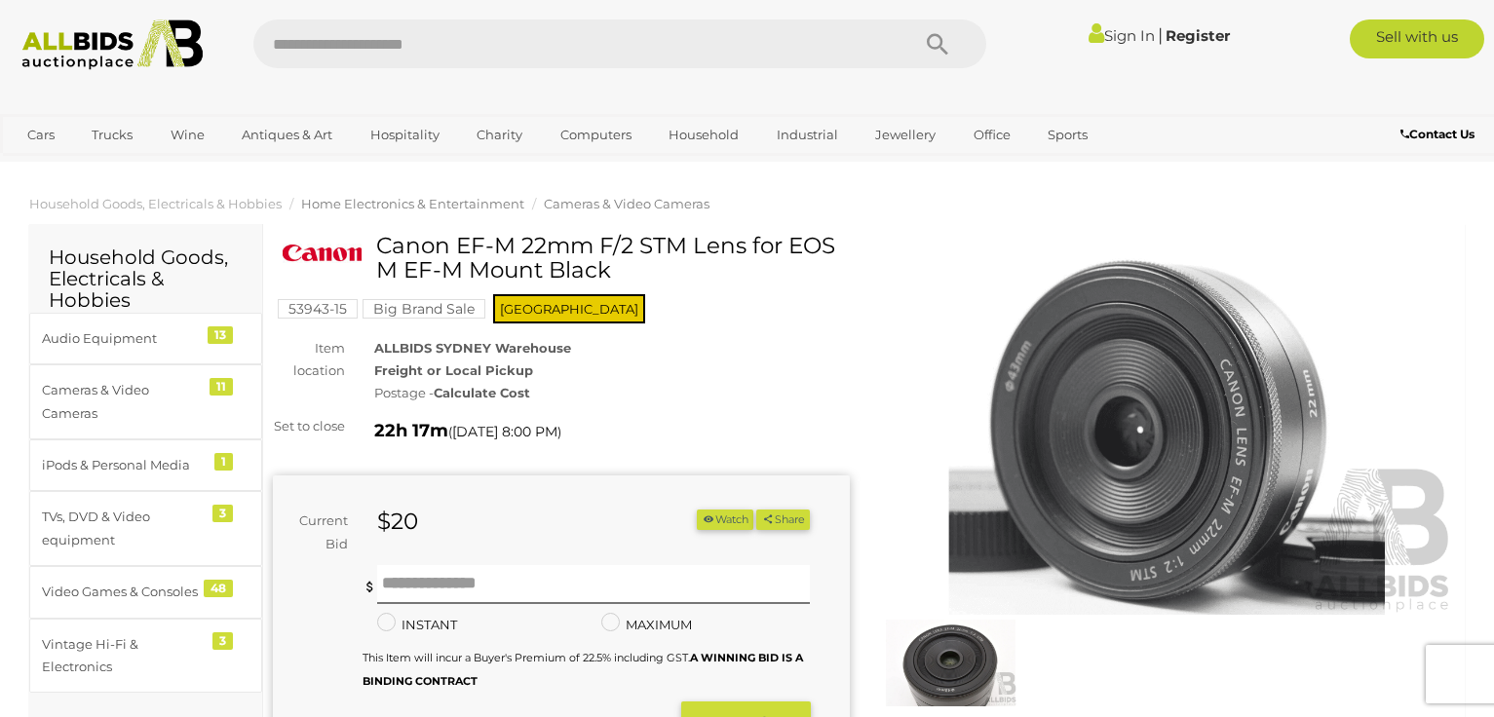
click at [422, 207] on span "Home Electronics & Entertainment" at bounding box center [412, 204] width 223 height 16
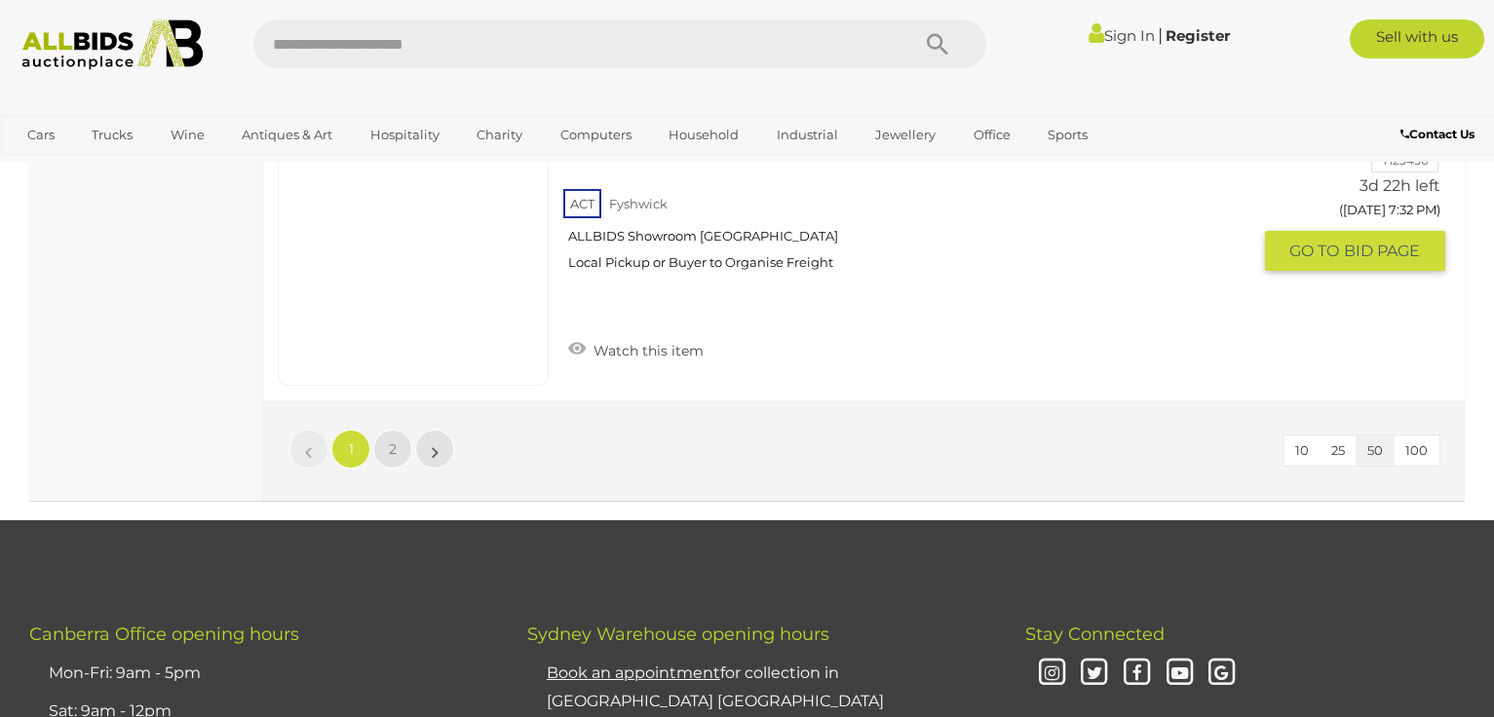
scroll to position [15118, 0]
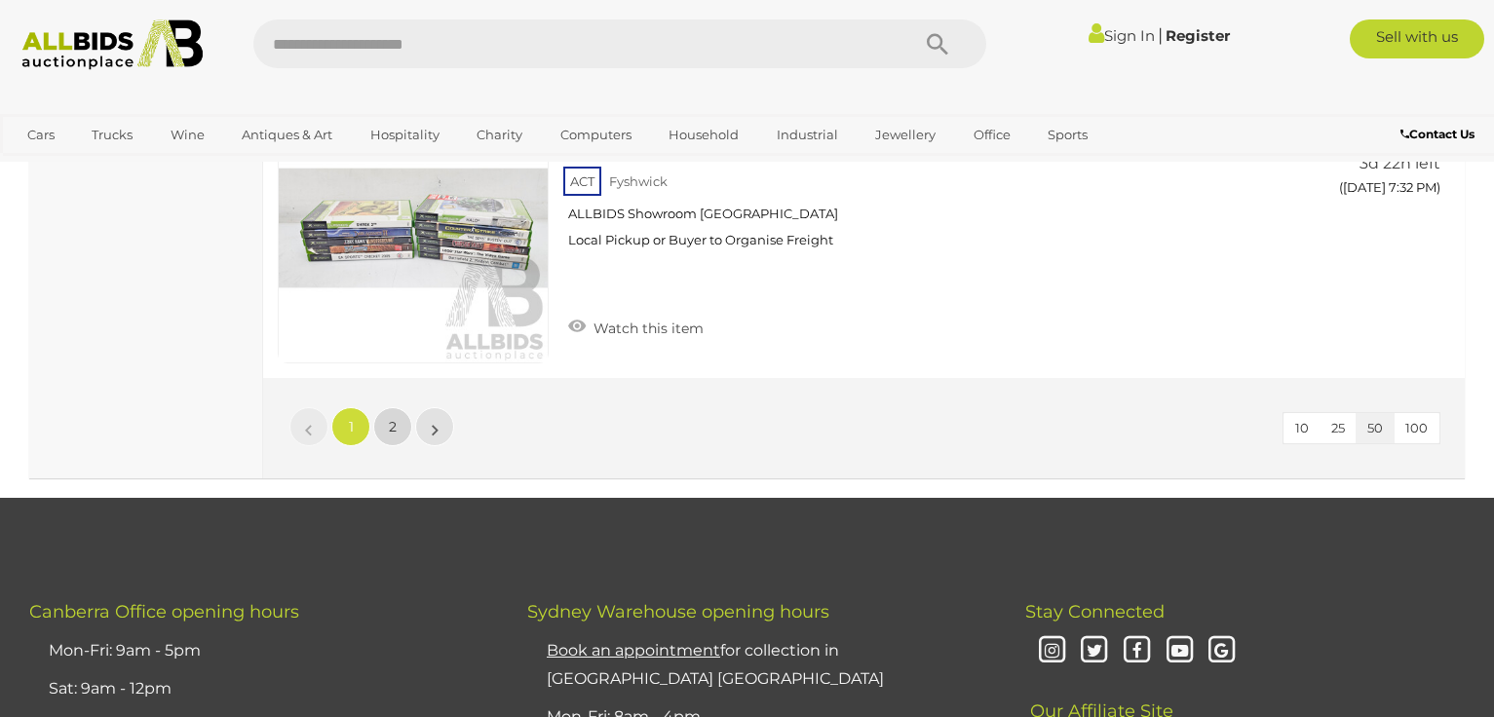
click at [388, 418] on link "2" at bounding box center [392, 426] width 39 height 39
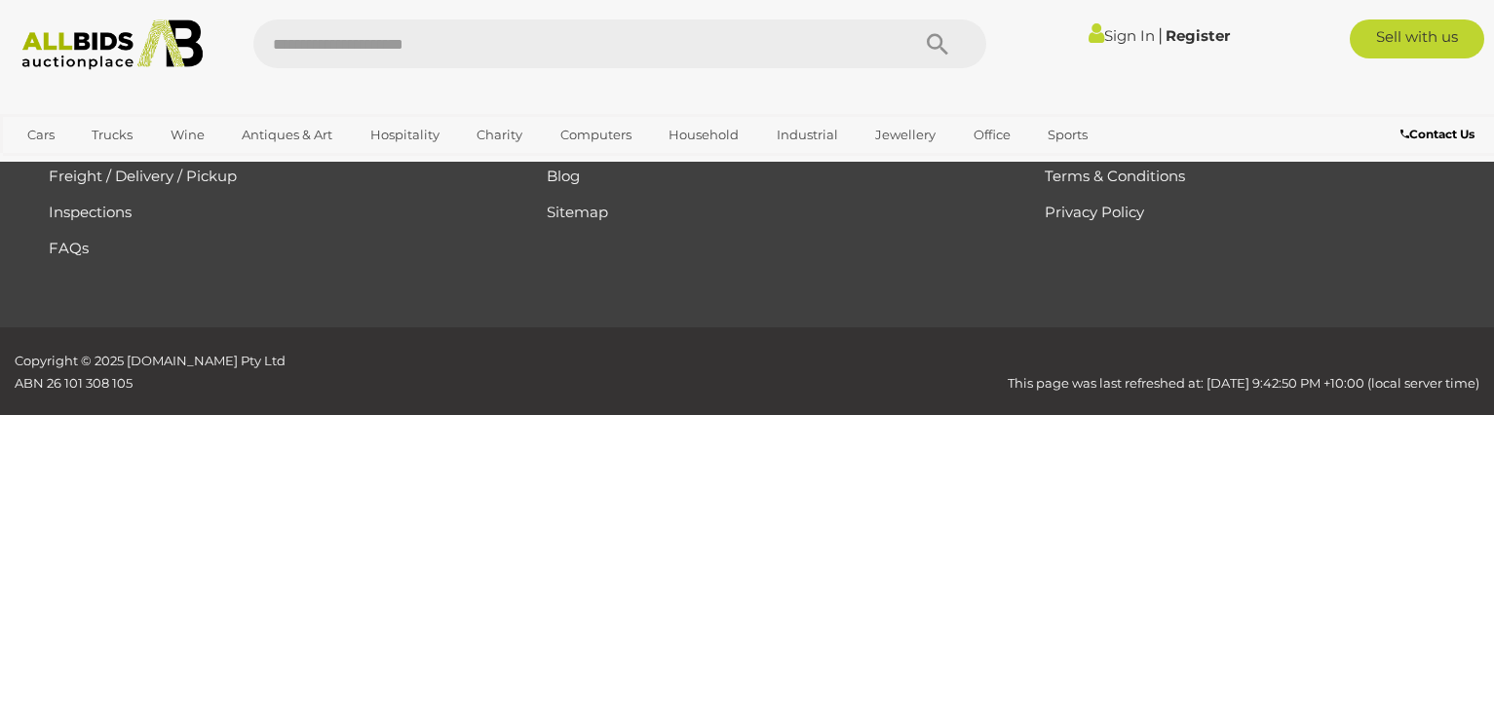
scroll to position [127, 0]
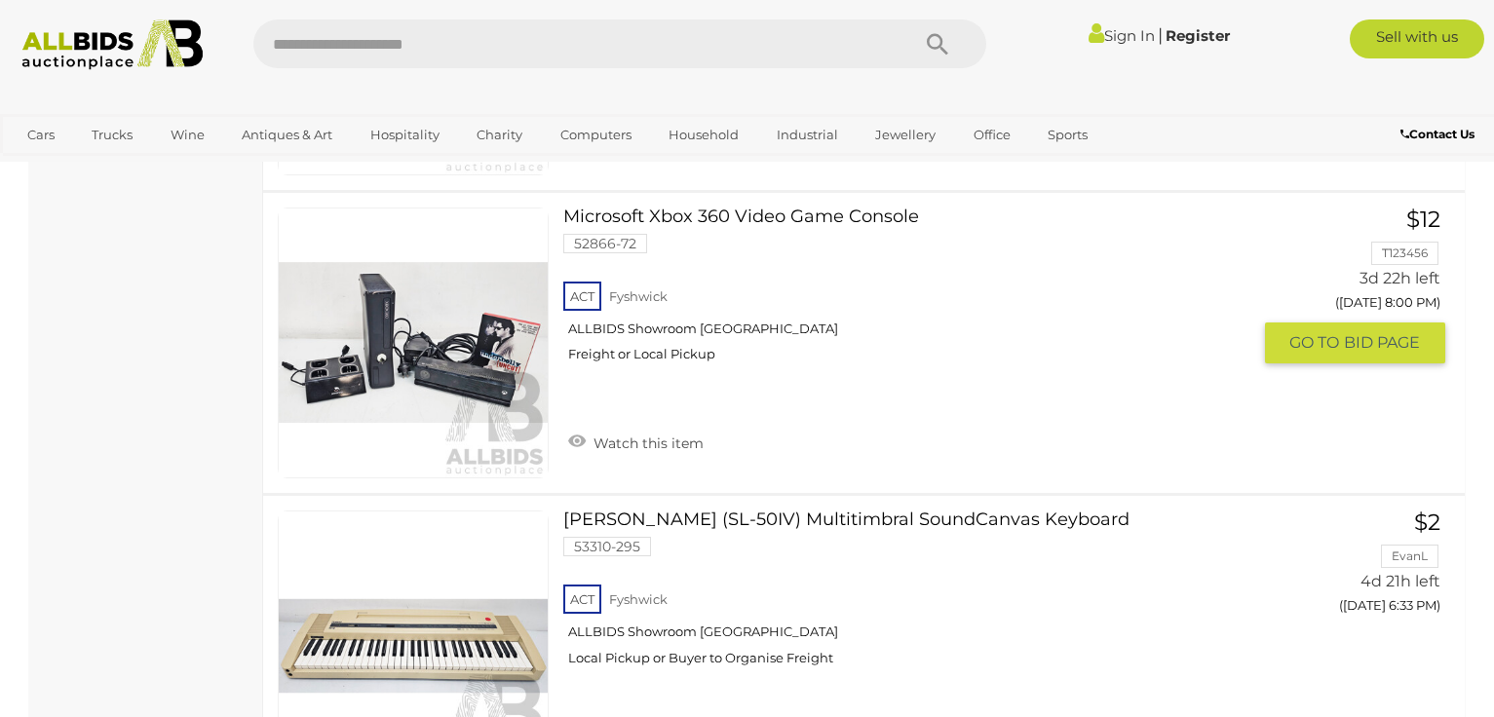
scroll to position [2562, 0]
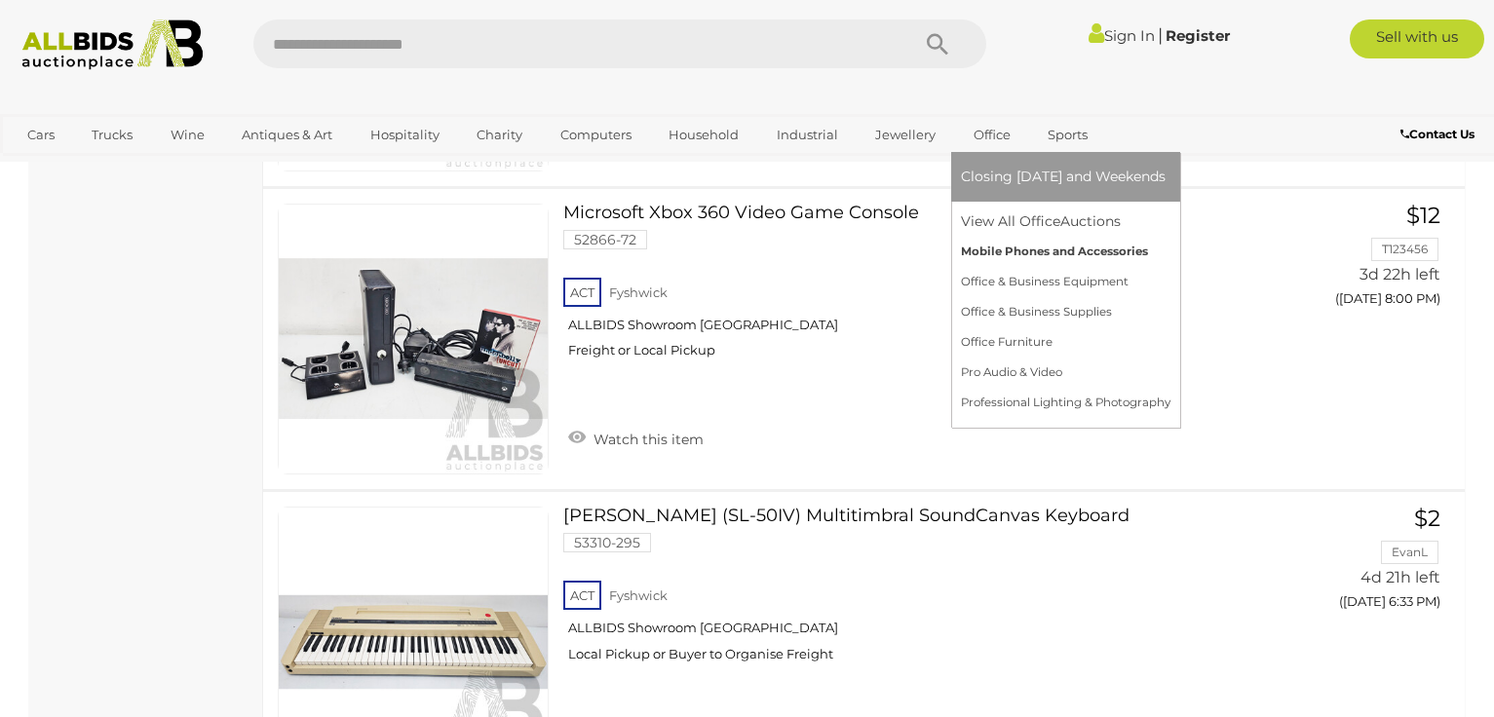
click at [1010, 251] on link "Mobile Phones and Accessories" at bounding box center [1065, 252] width 209 height 30
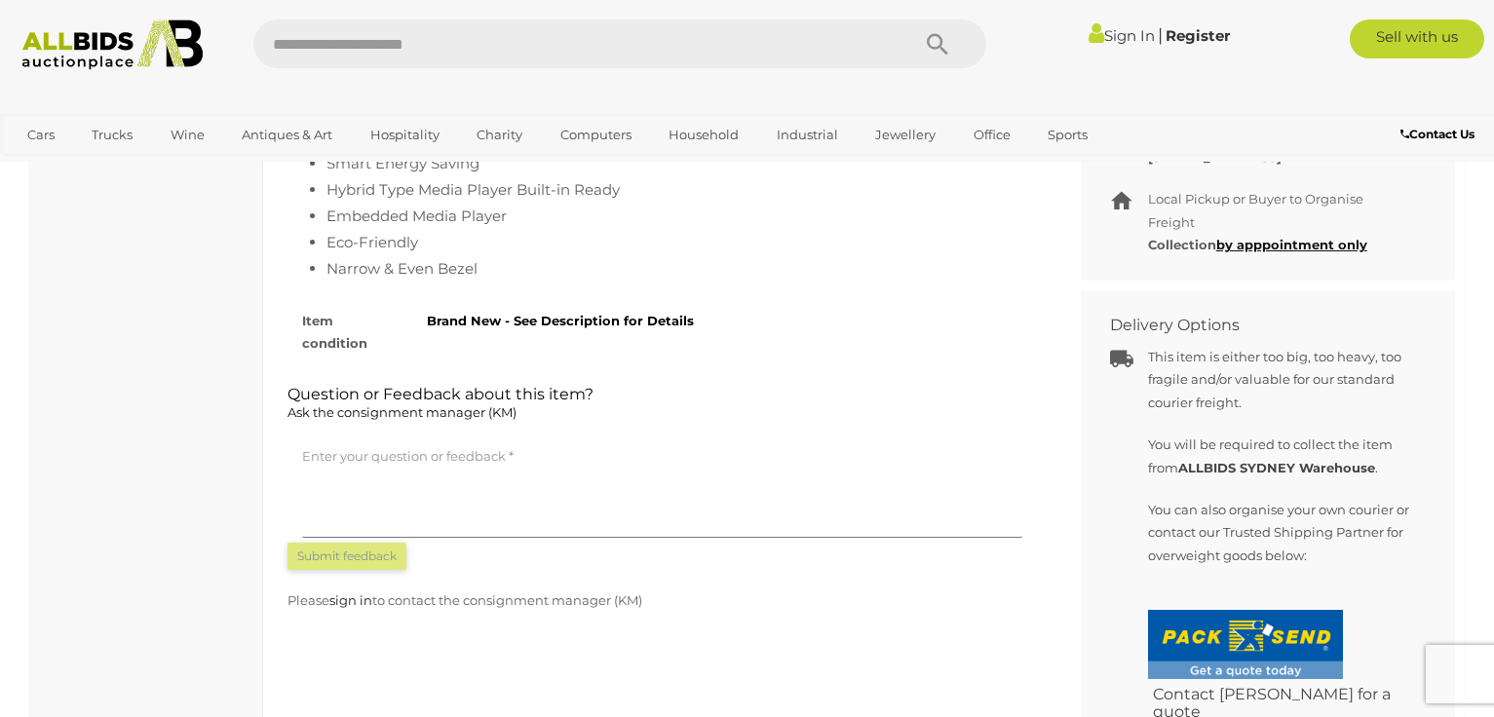
scroll to position [650, 0]
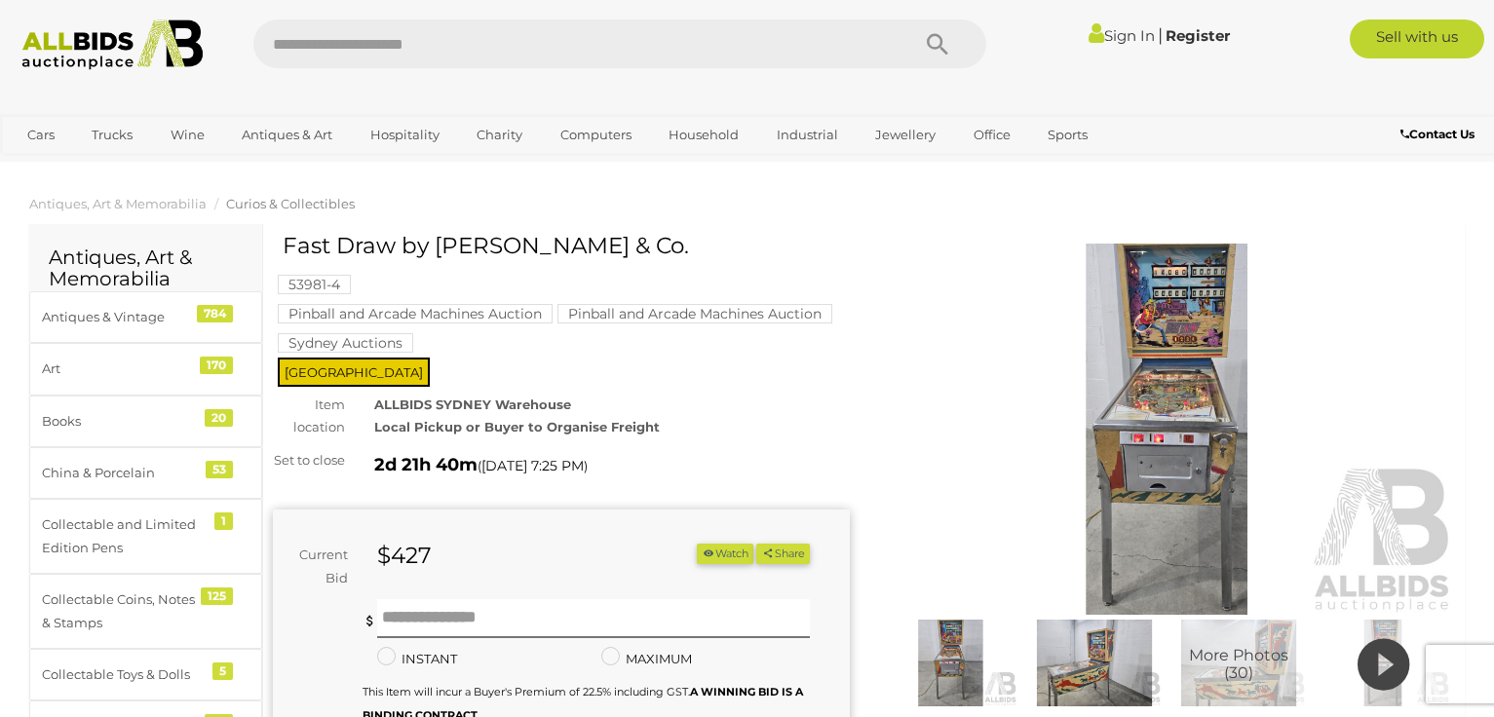
click at [1134, 358] on img at bounding box center [1167, 429] width 577 height 371
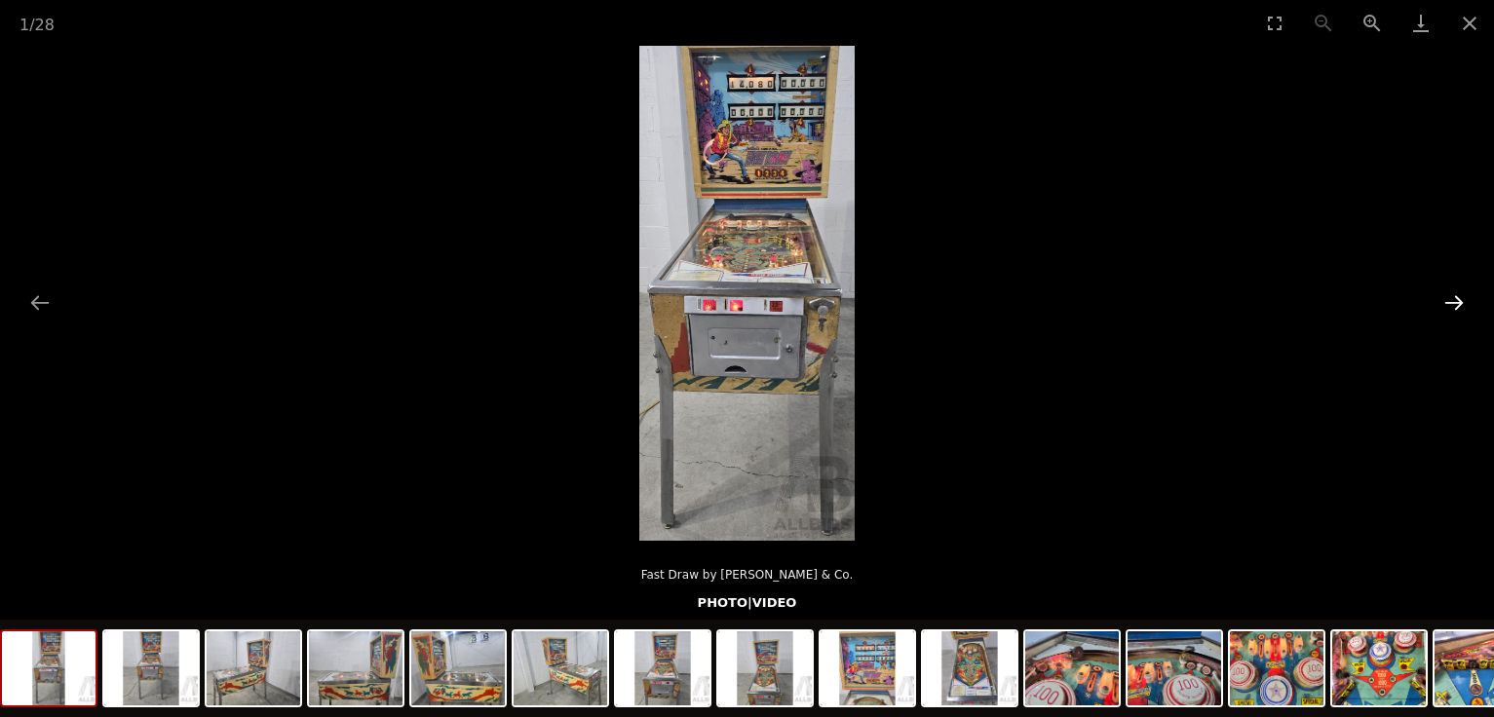
click at [1458, 302] on button "Next slide" at bounding box center [1453, 303] width 41 height 38
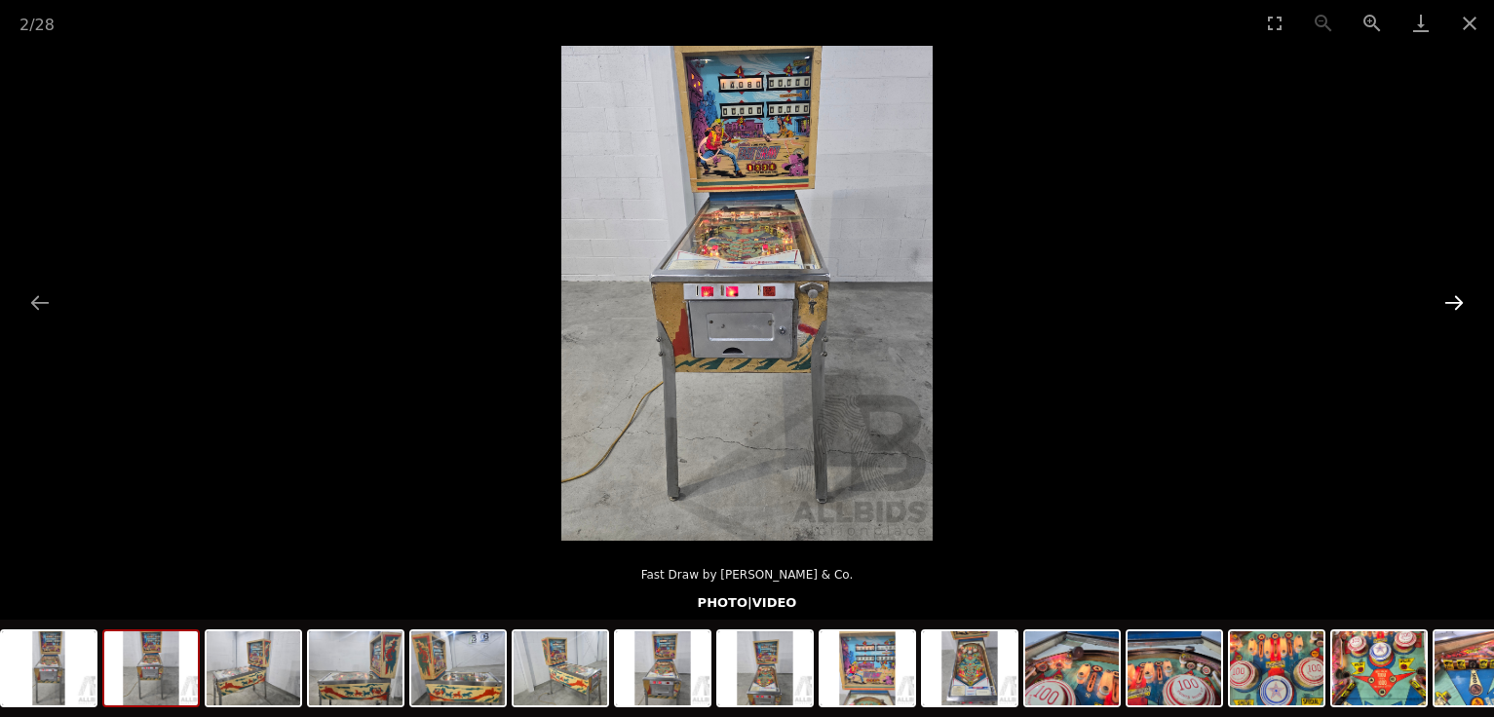
click at [1458, 302] on button "Next slide" at bounding box center [1453, 303] width 41 height 38
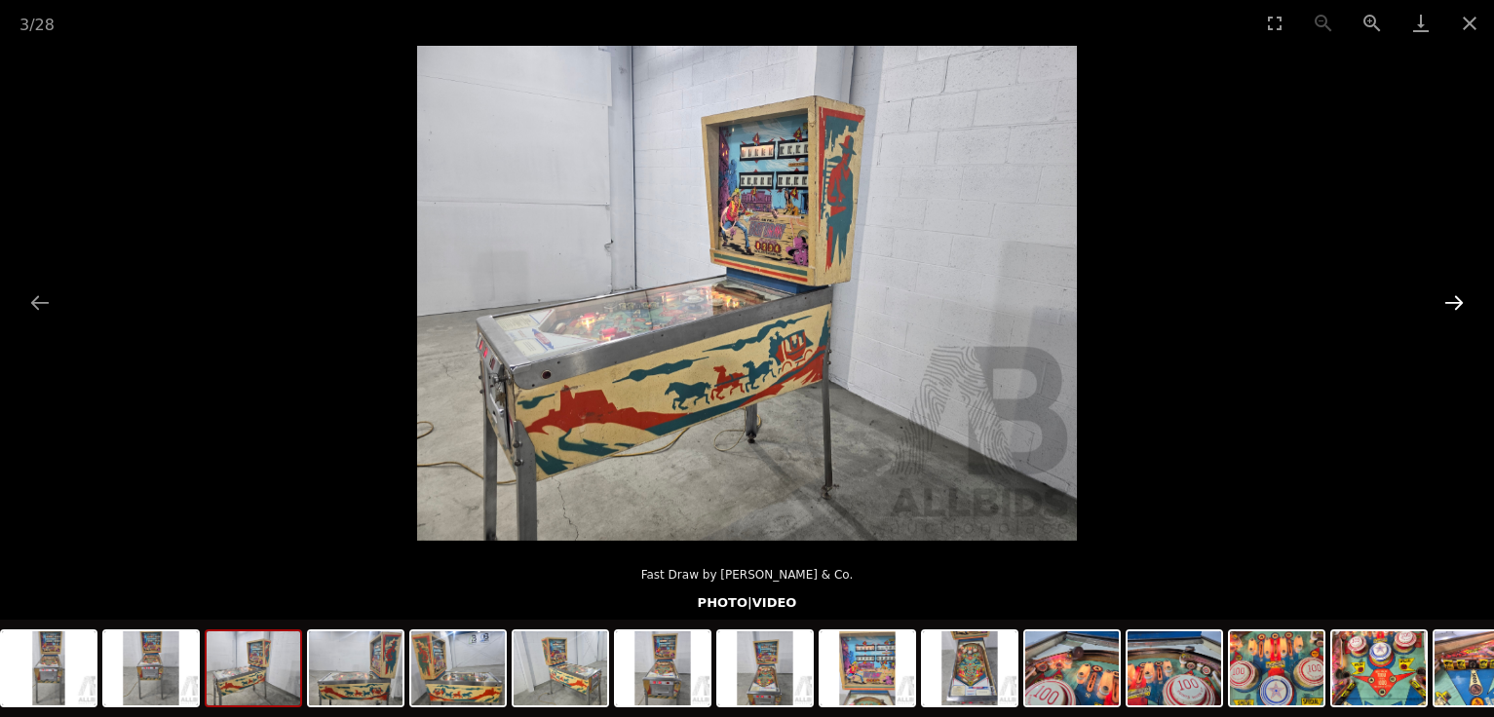
click at [1458, 301] on button "Next slide" at bounding box center [1453, 303] width 41 height 38
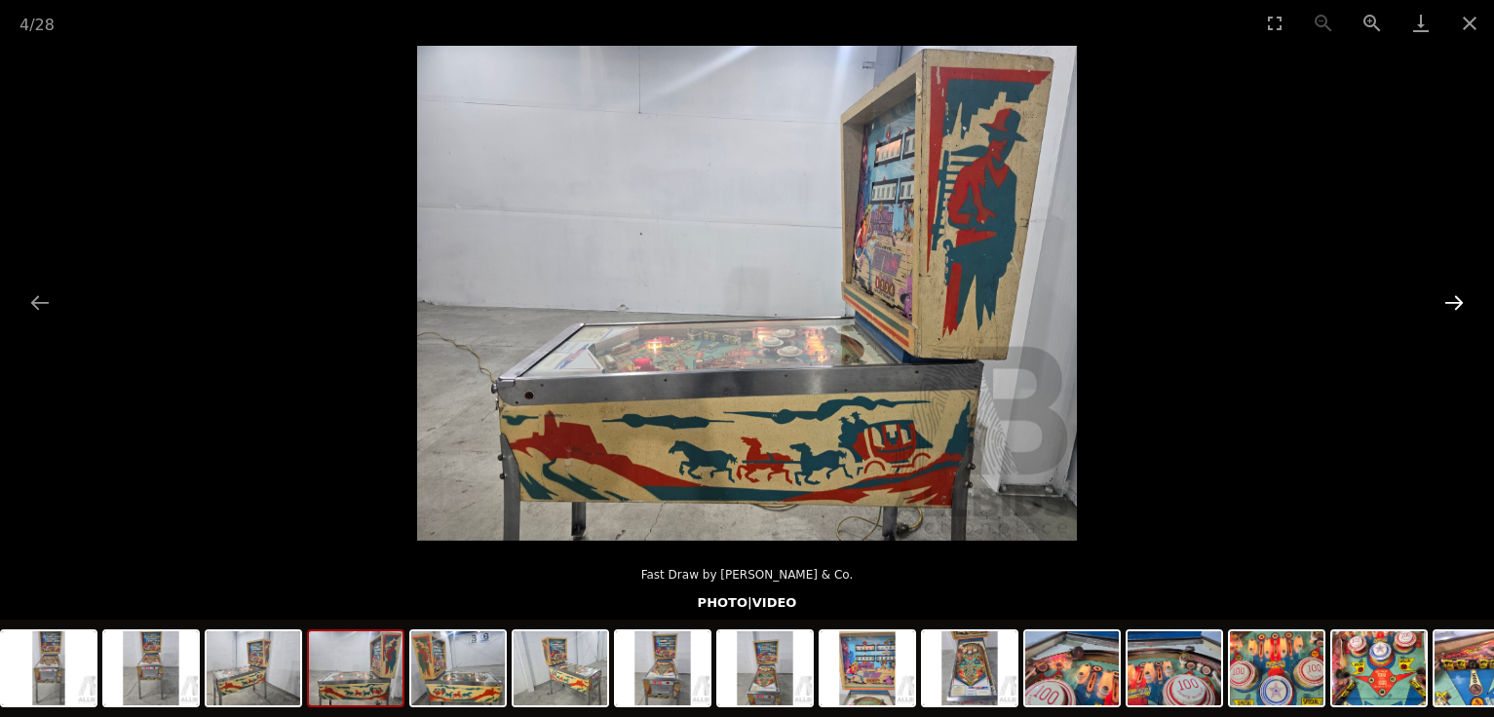
click at [1458, 301] on button "Next slide" at bounding box center [1453, 303] width 41 height 38
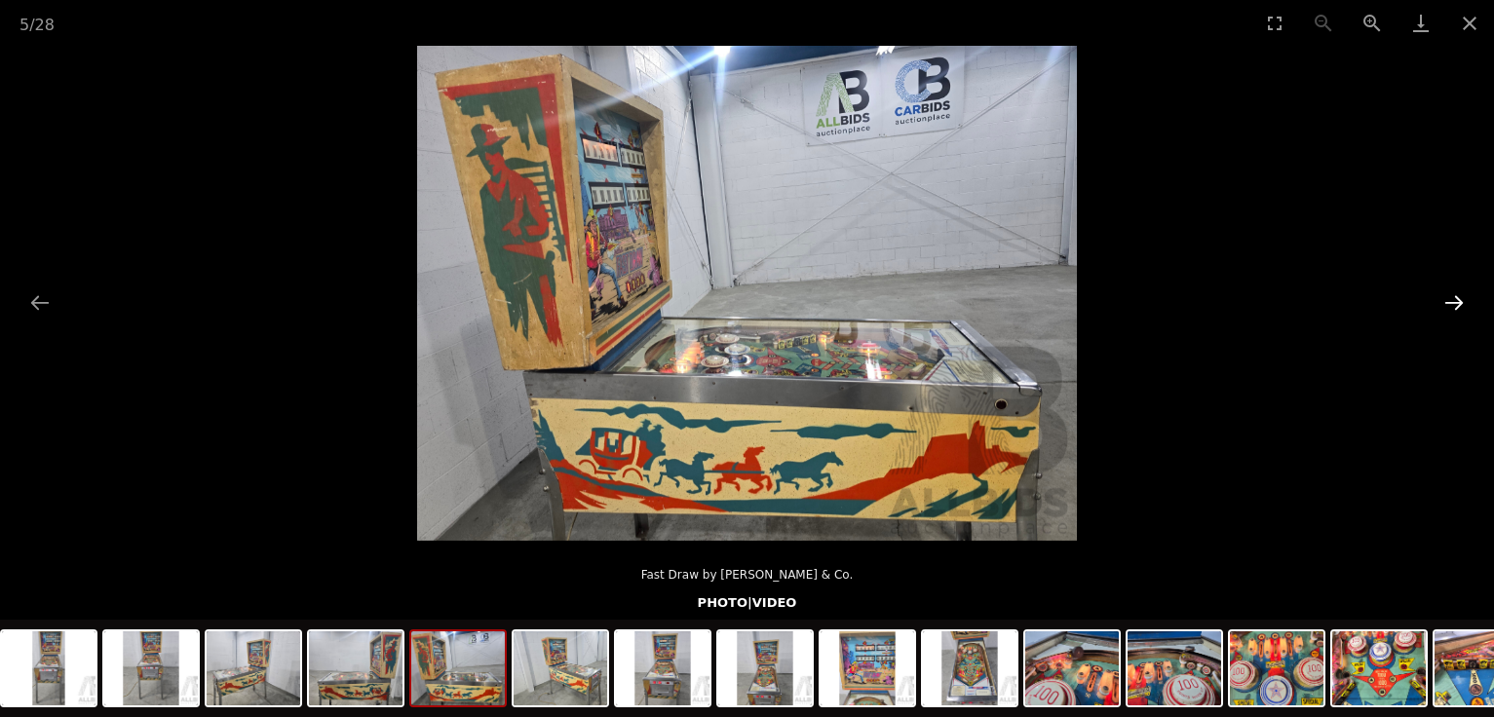
click at [1458, 301] on button "Next slide" at bounding box center [1453, 303] width 41 height 38
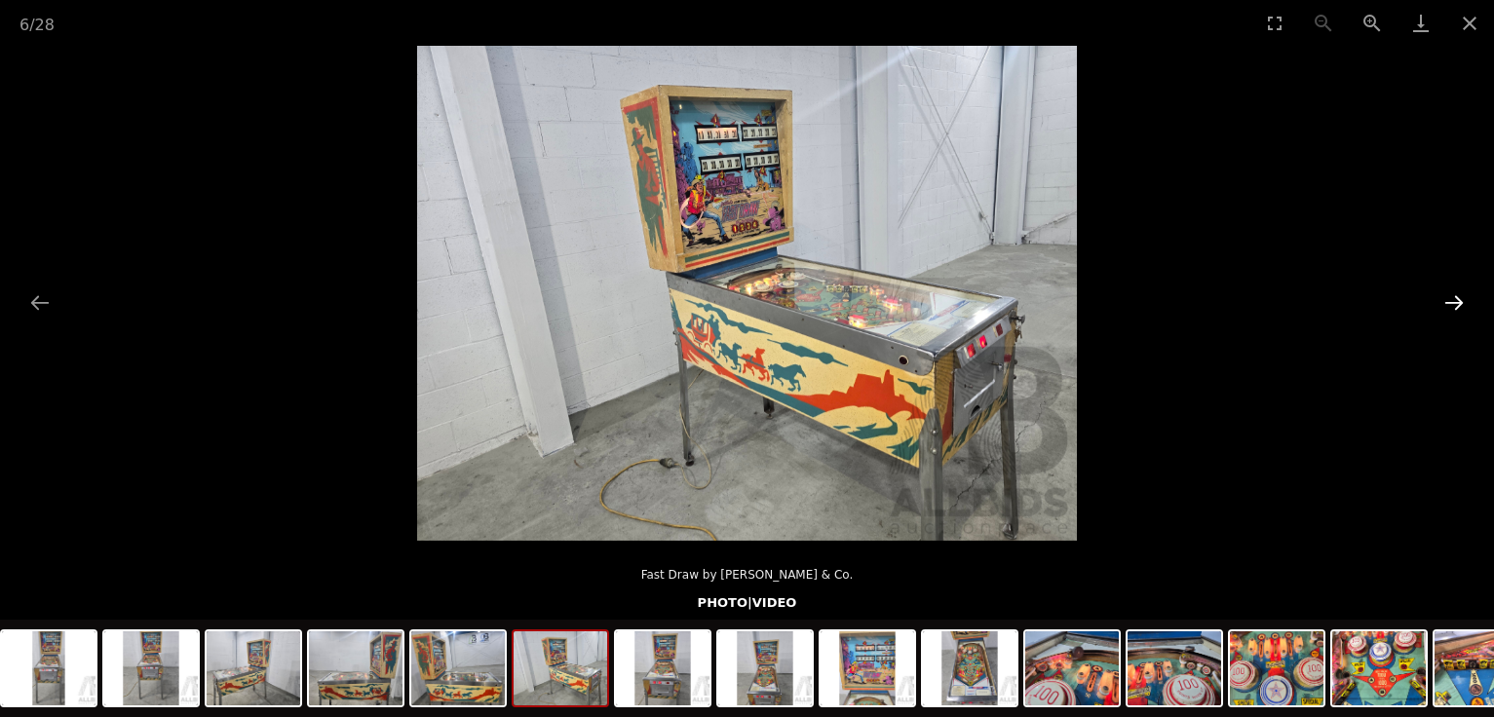
click at [1458, 301] on button "Next slide" at bounding box center [1453, 303] width 41 height 38
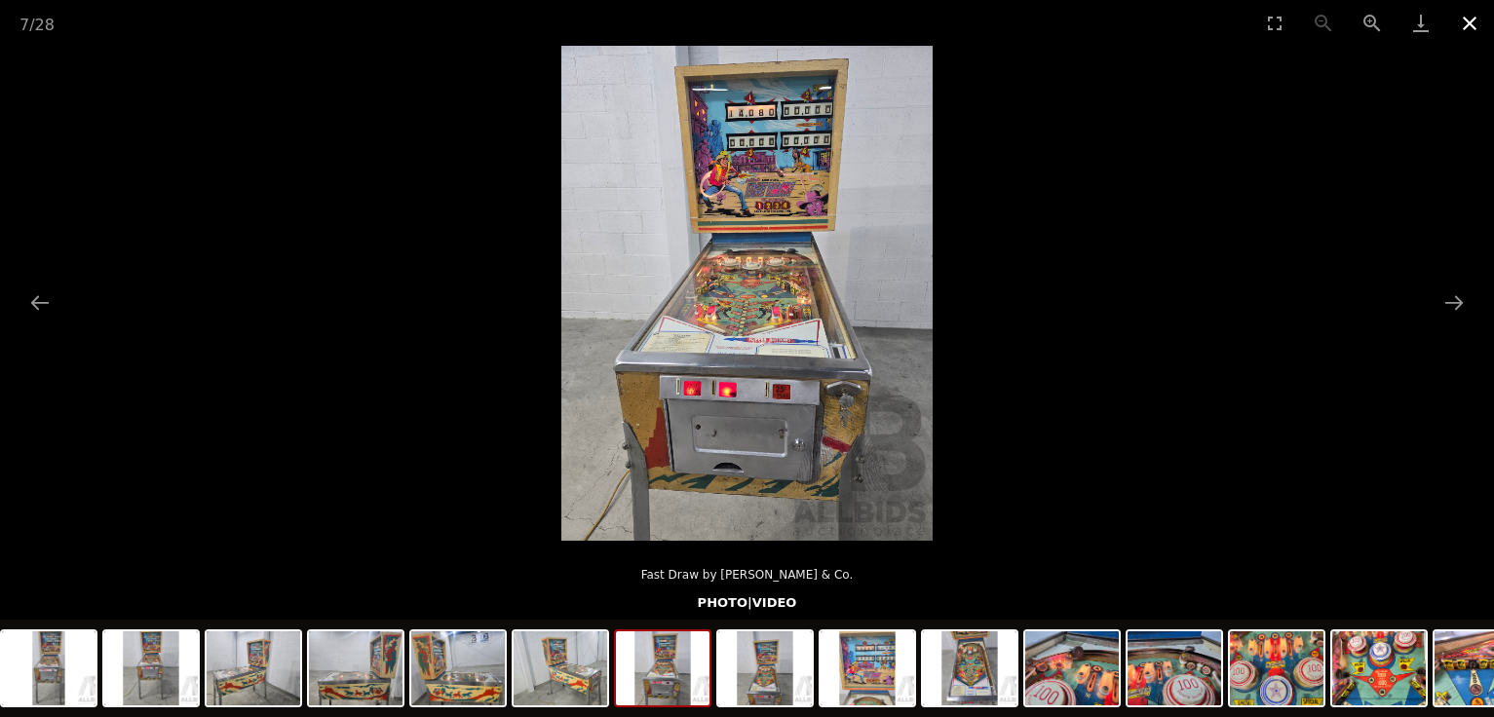
click at [1464, 29] on button "Close gallery" at bounding box center [1469, 23] width 49 height 46
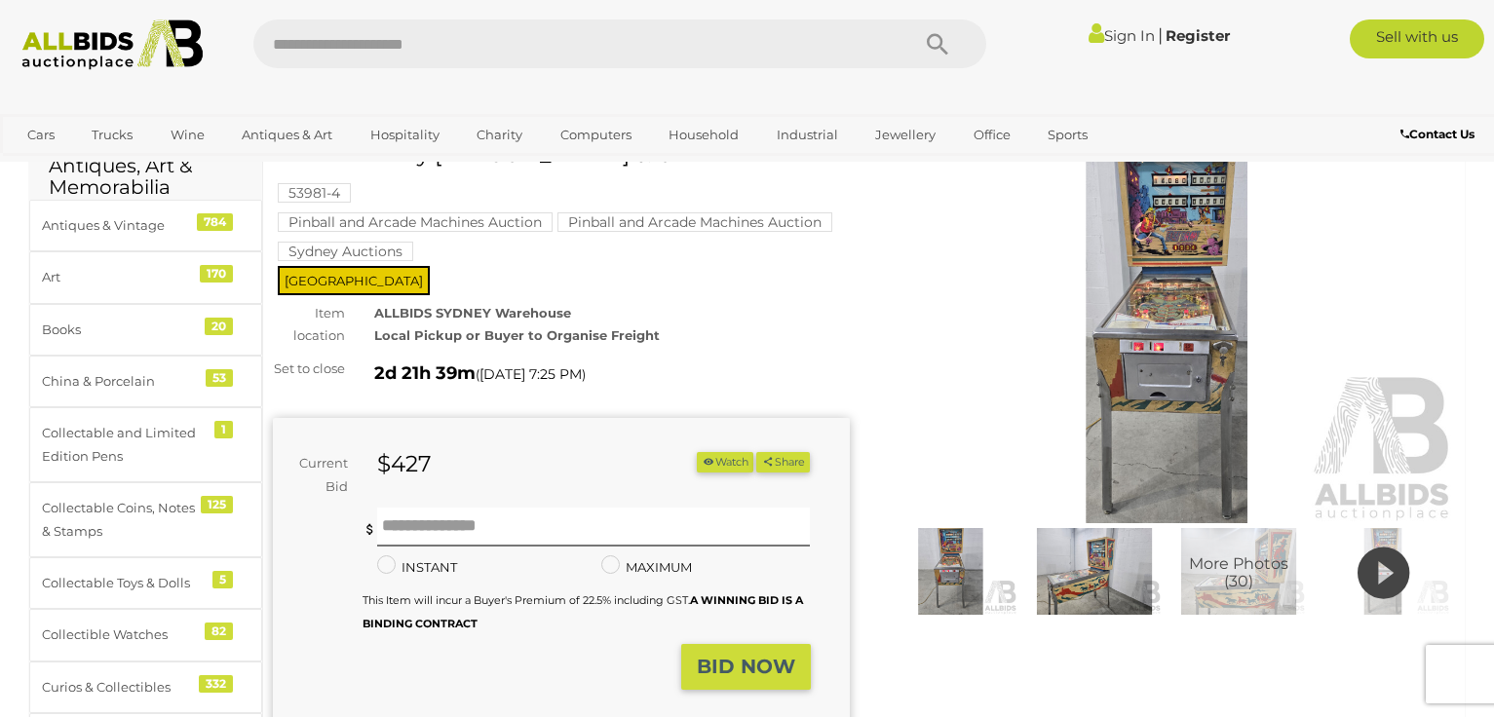
scroll to position [163, 0]
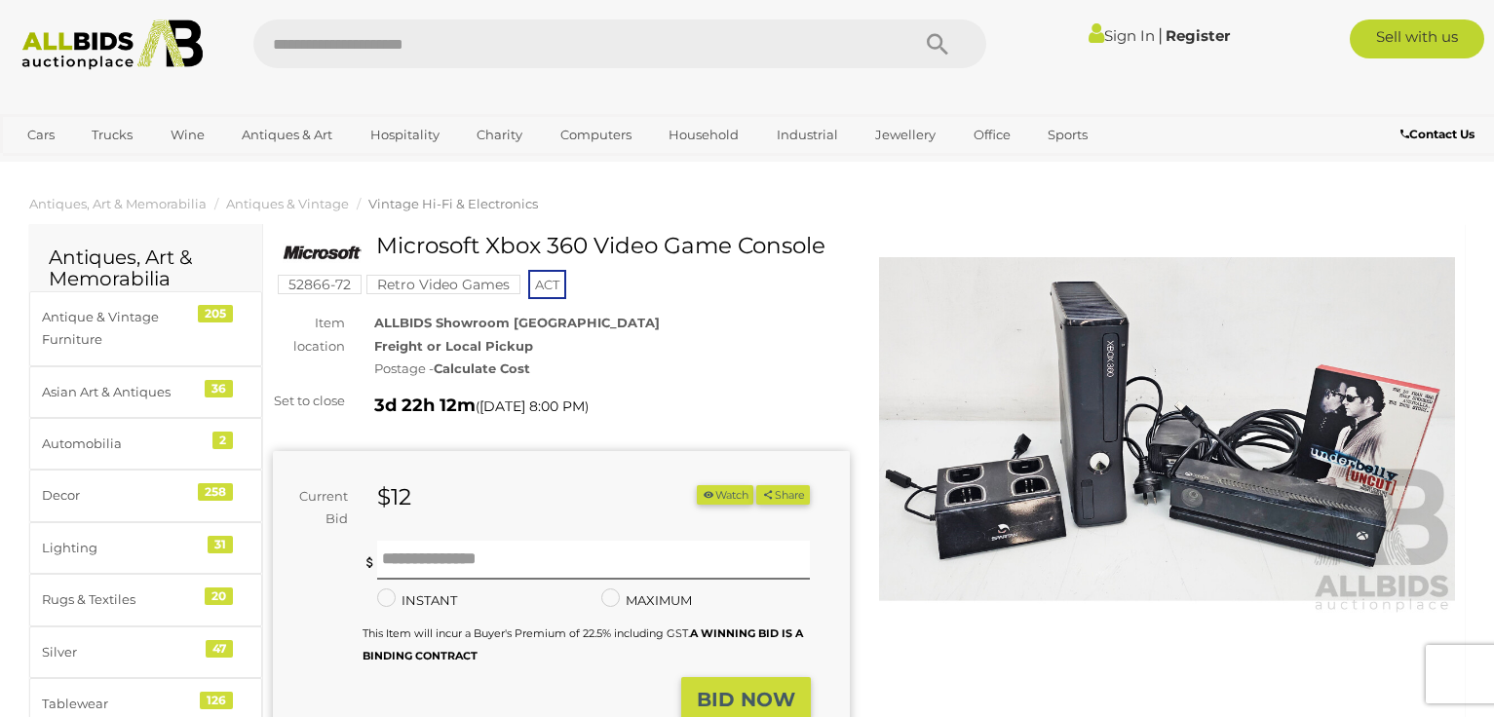
click at [1153, 414] on img at bounding box center [1167, 429] width 577 height 371
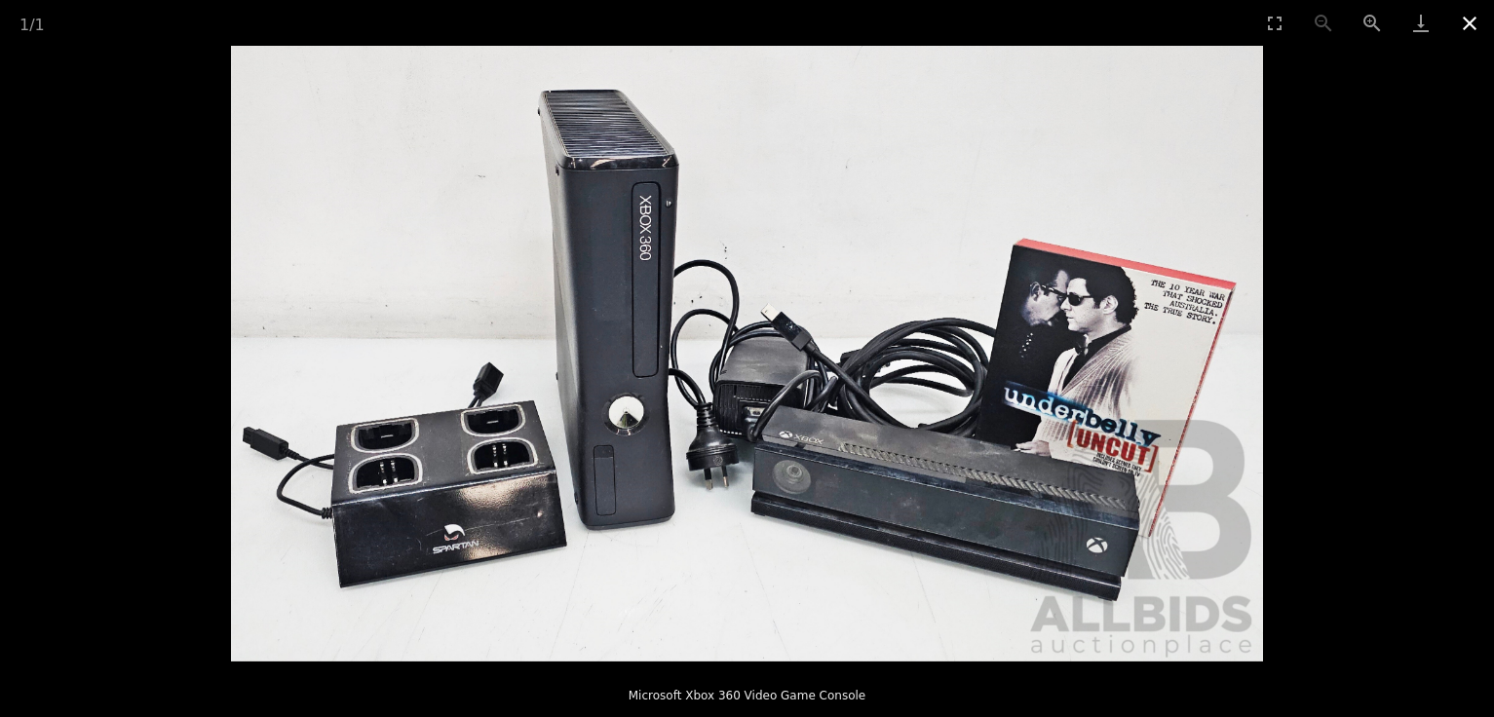
click at [1462, 19] on button "Close gallery" at bounding box center [1469, 23] width 49 height 46
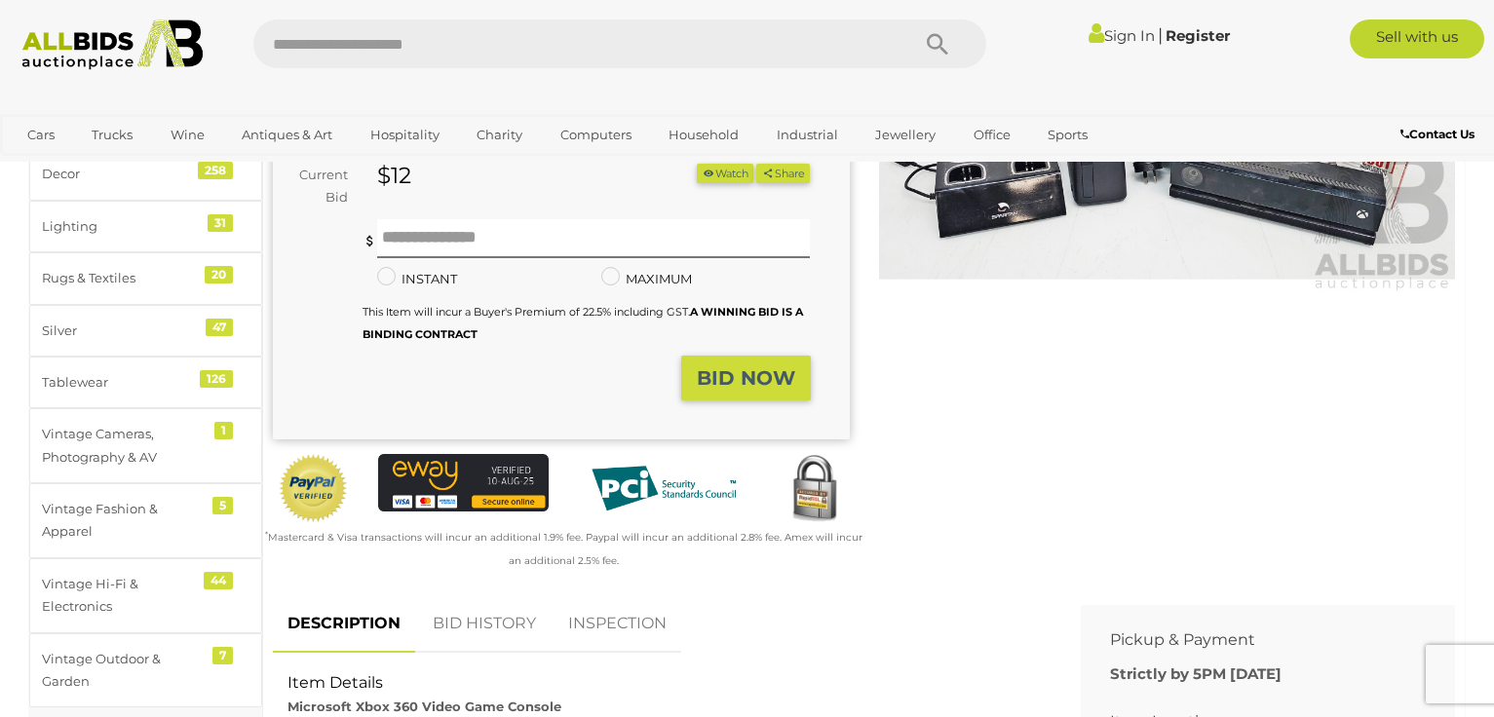
scroll to position [487, 0]
